Goal: Information Seeking & Learning: Learn about a topic

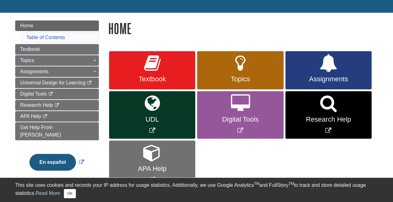
scroll to position [59, 0]
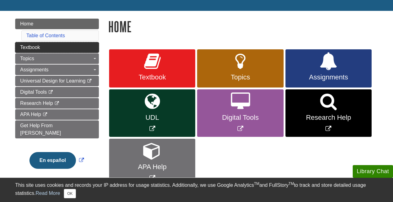
click at [76, 48] on link "Textbook" at bounding box center [57, 47] width 84 height 11
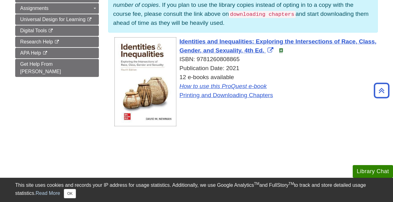
scroll to position [121, 0]
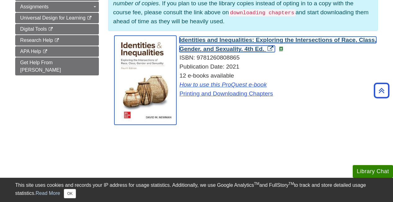
click at [223, 40] on span "Identities and Inequalities: Exploring the Intersections of Race, Class, Gender…" at bounding box center [277, 44] width 197 height 15
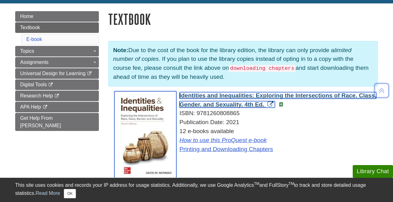
scroll to position [46, 0]
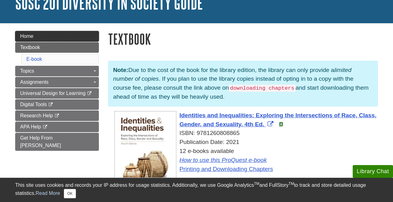
click at [33, 35] on link "Home" at bounding box center [57, 36] width 84 height 11
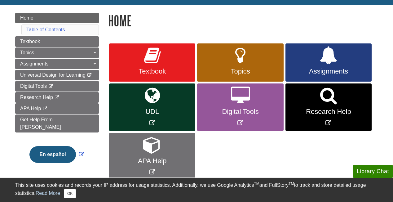
scroll to position [65, 0]
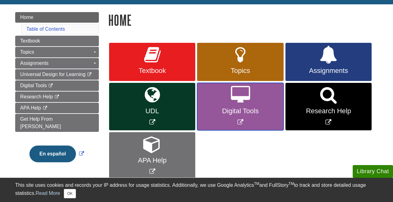
click at [264, 104] on link "Digital Tools" at bounding box center [240, 106] width 86 height 47
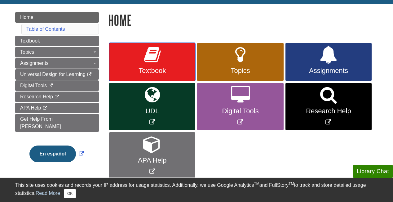
click at [166, 56] on link "Textbook" at bounding box center [152, 62] width 86 height 38
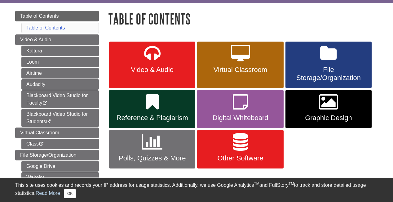
scroll to position [66, 0]
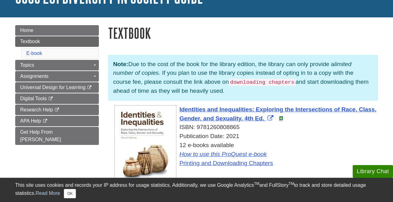
scroll to position [52, 0]
